Goal: Information Seeking & Learning: Learn about a topic

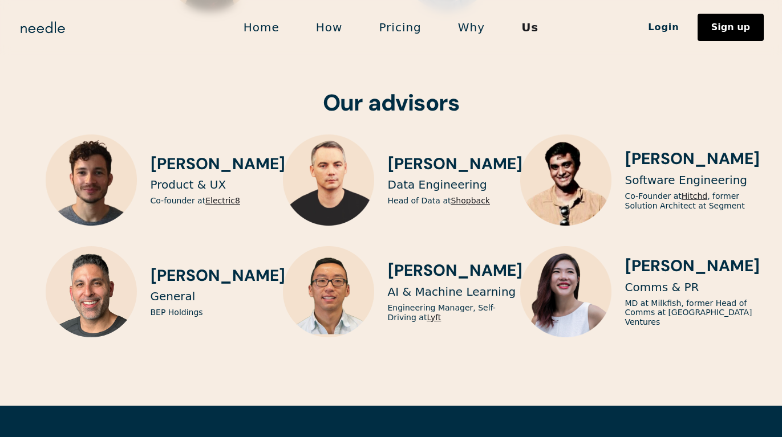
scroll to position [2922, 0]
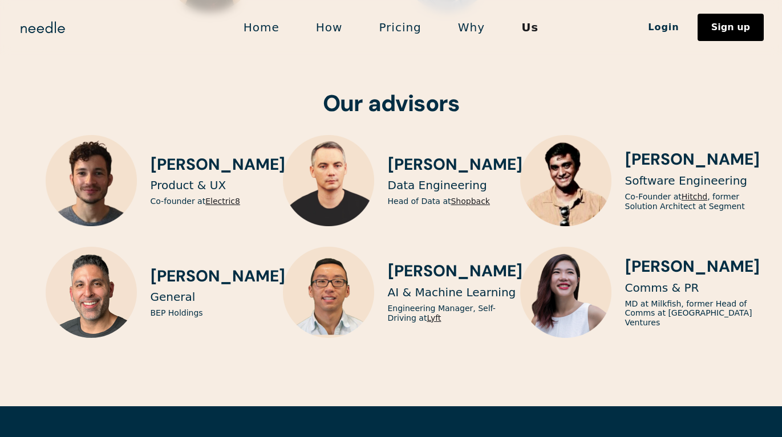
click at [469, 27] on link "Why" at bounding box center [471, 27] width 63 height 24
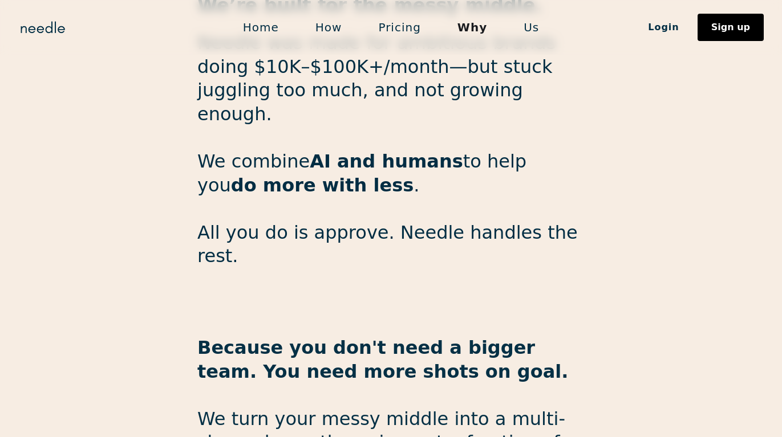
scroll to position [1935, 0]
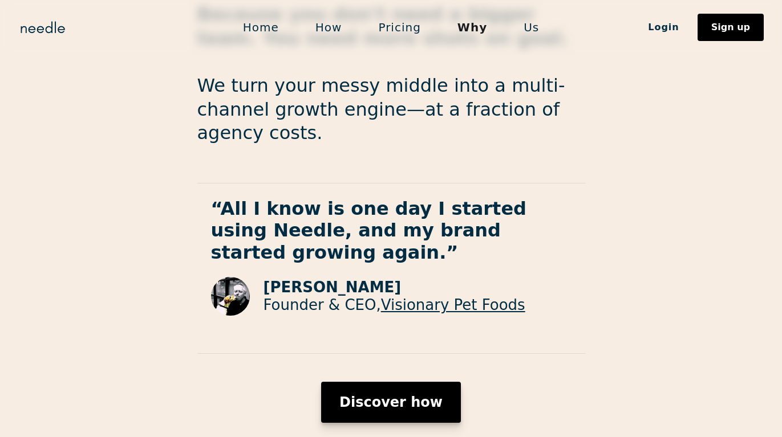
click at [389, 396] on div "Discover how" at bounding box center [390, 403] width 103 height 14
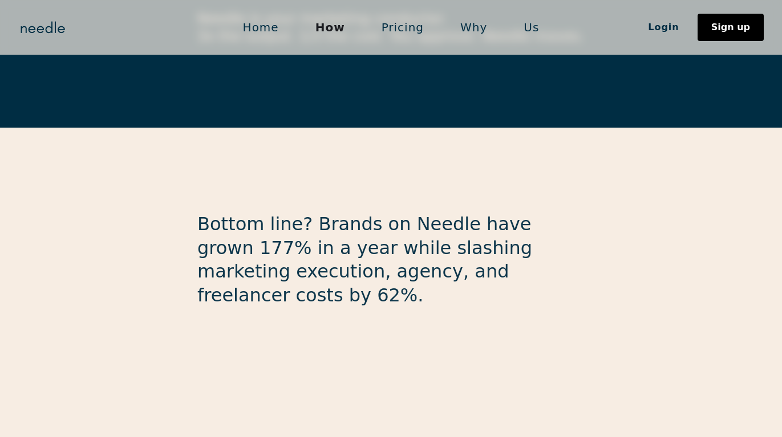
scroll to position [3097, 0]
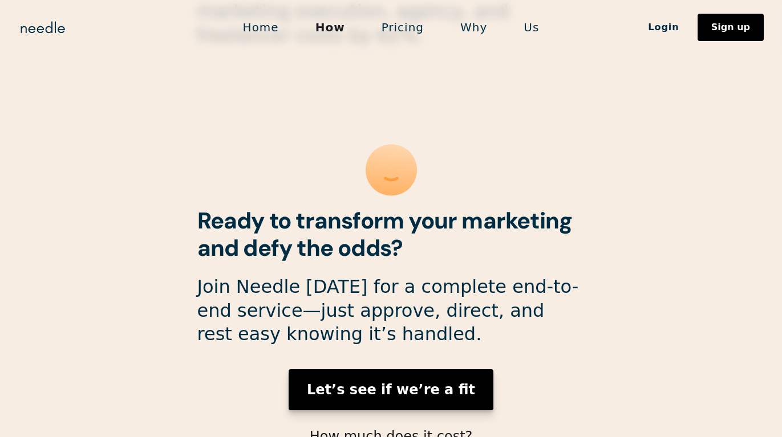
click at [432, 382] on strong "Let’s see if we’re a fit" at bounding box center [391, 390] width 168 height 16
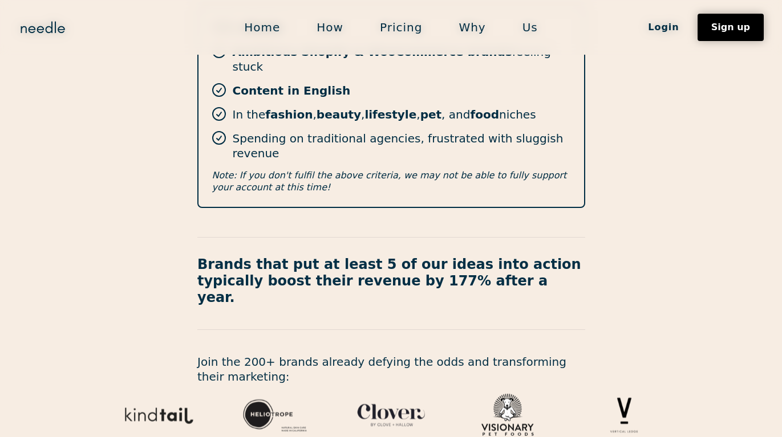
scroll to position [434, 0]
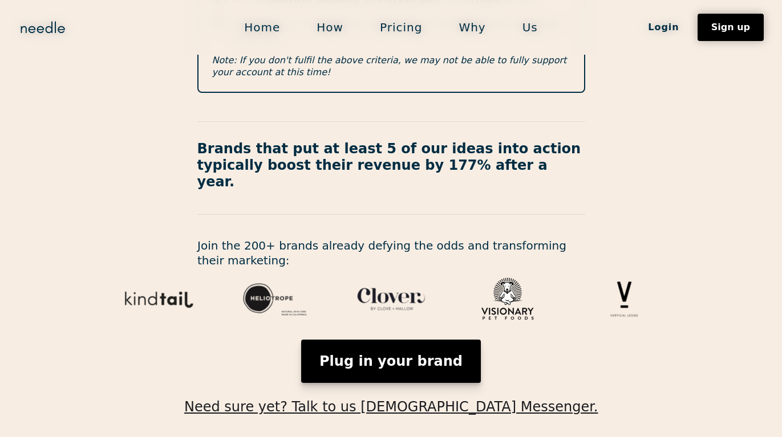
click at [407, 340] on link "Plug in your brand" at bounding box center [391, 361] width 180 height 43
